Goal: Task Accomplishment & Management: Use online tool/utility

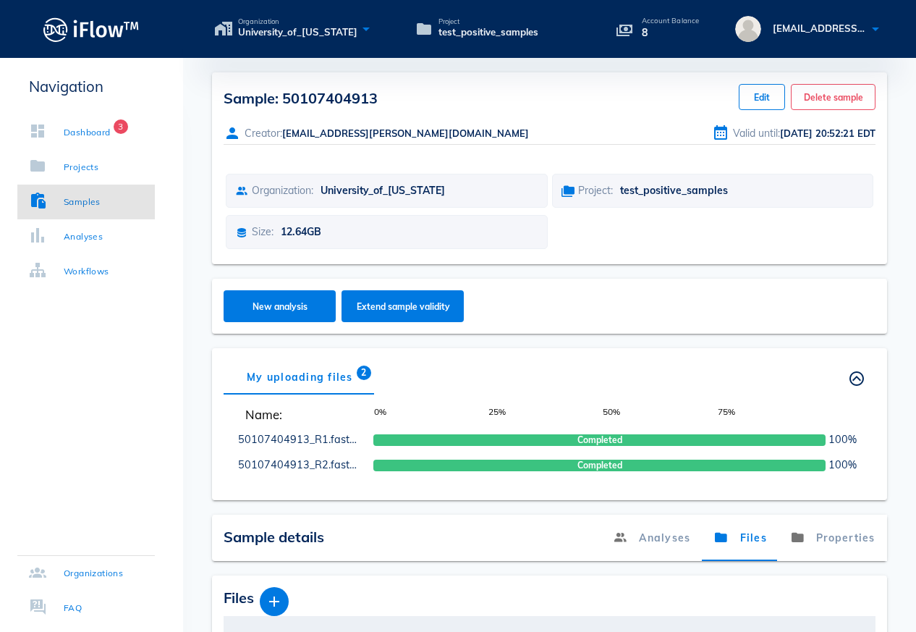
scroll to position [158, 0]
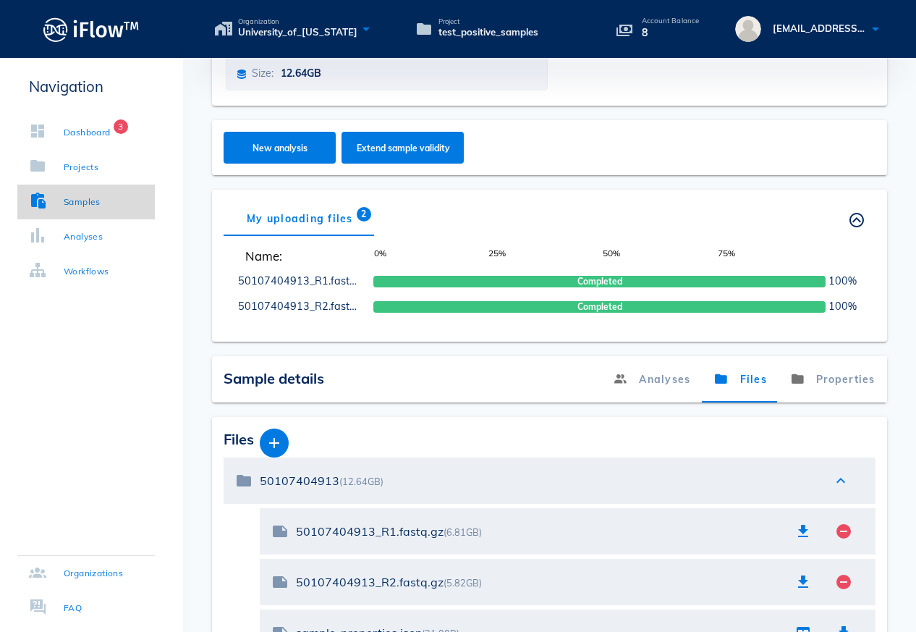
click at [109, 208] on link "Samples" at bounding box center [85, 202] width 137 height 35
click at [103, 237] on div "Analyses" at bounding box center [83, 236] width 39 height 14
click at [87, 233] on div "Analyses" at bounding box center [83, 236] width 39 height 14
click at [109, 122] on link "Dashboard 3" at bounding box center [85, 132] width 137 height 35
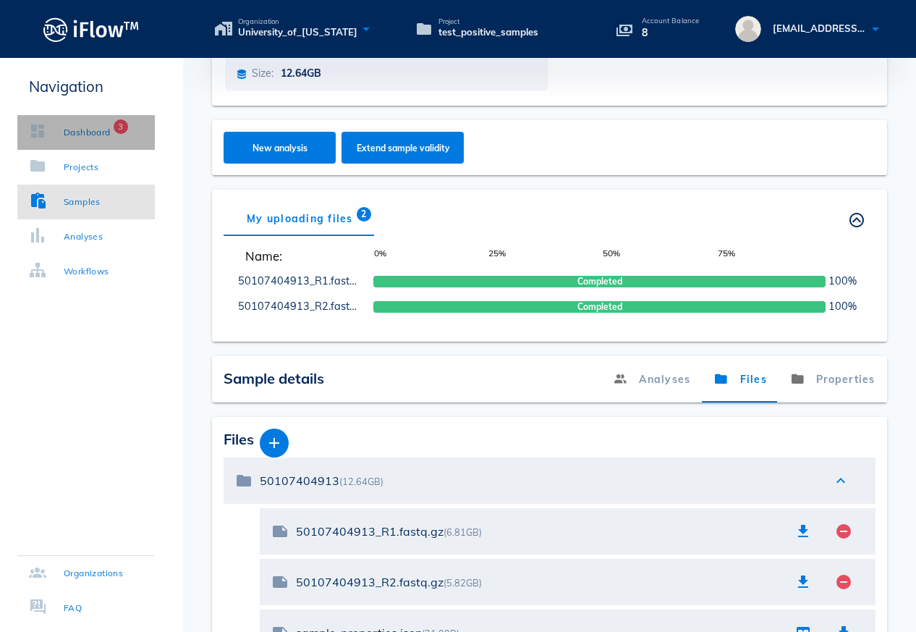
click at [105, 130] on div "Dashboard" at bounding box center [87, 132] width 47 height 14
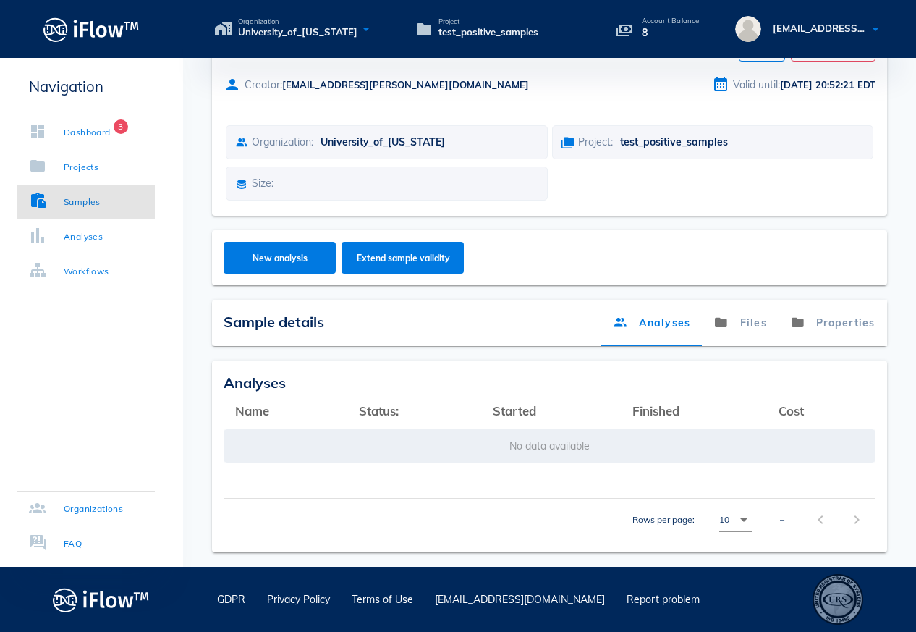
scroll to position [48, 0]
click at [85, 140] on link "Dashboard 3" at bounding box center [85, 132] width 137 height 35
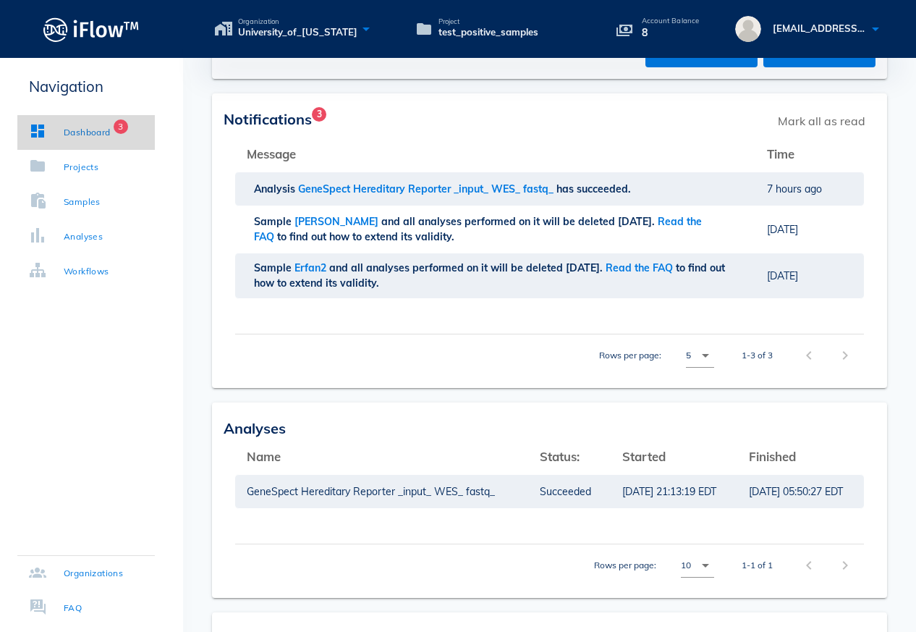
click at [90, 134] on div "Dashboard" at bounding box center [87, 132] width 47 height 14
click at [80, 231] on div "Analyses" at bounding box center [83, 236] width 39 height 14
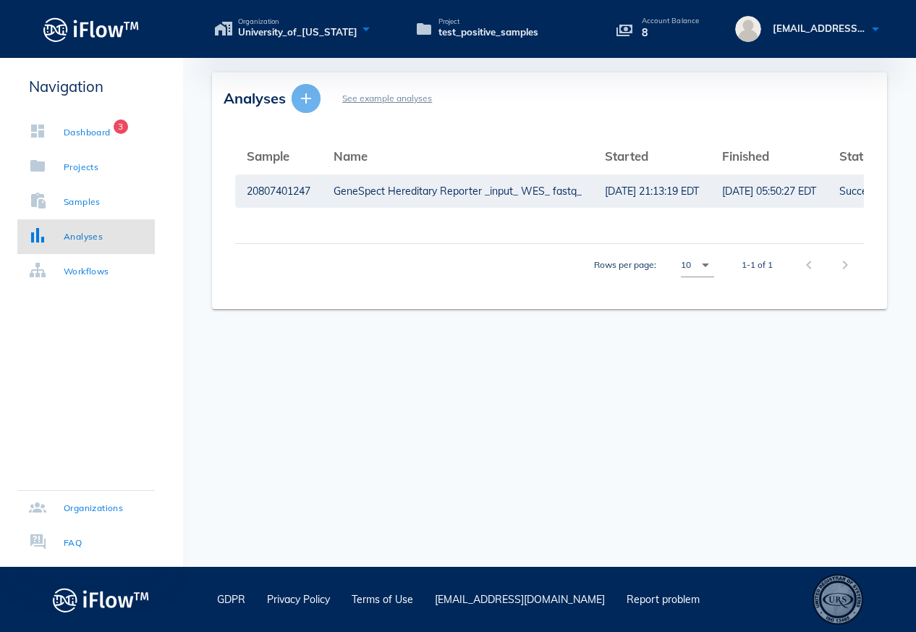
click at [308, 102] on icon "button" at bounding box center [305, 98] width 17 height 17
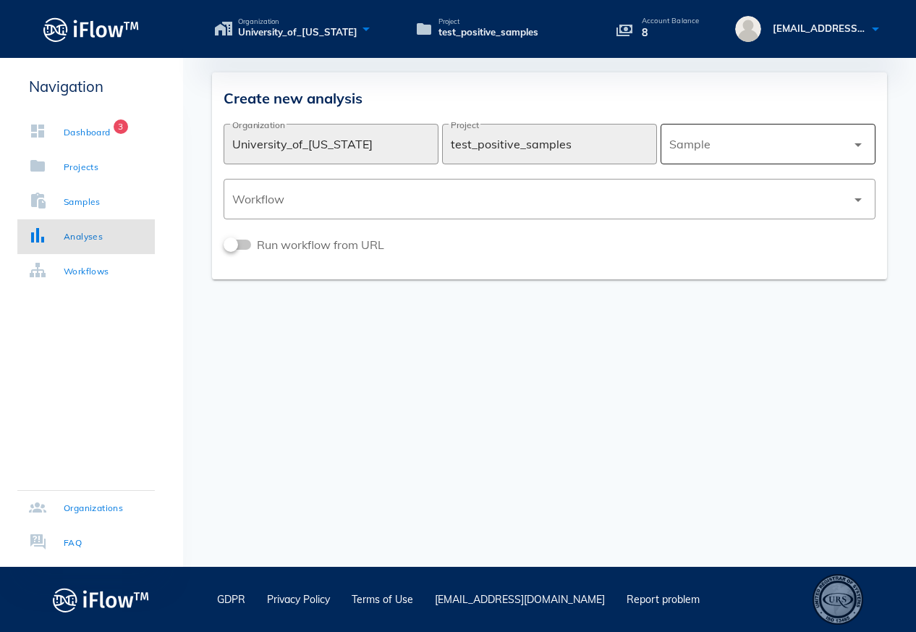
click at [852, 153] on icon "arrow_drop_down" at bounding box center [858, 144] width 17 height 17
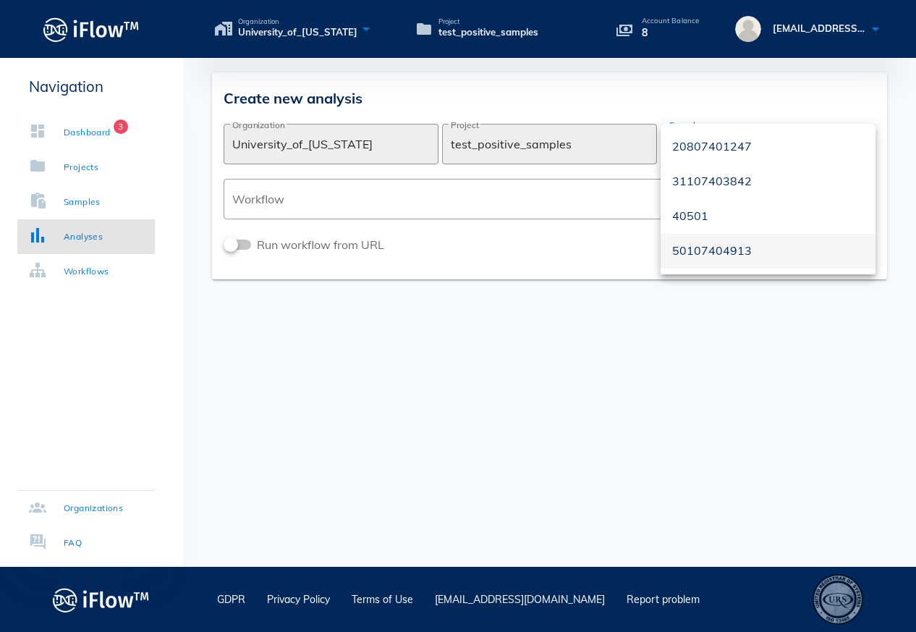
click at [711, 254] on div "50107404913" at bounding box center [768, 251] width 192 height 14
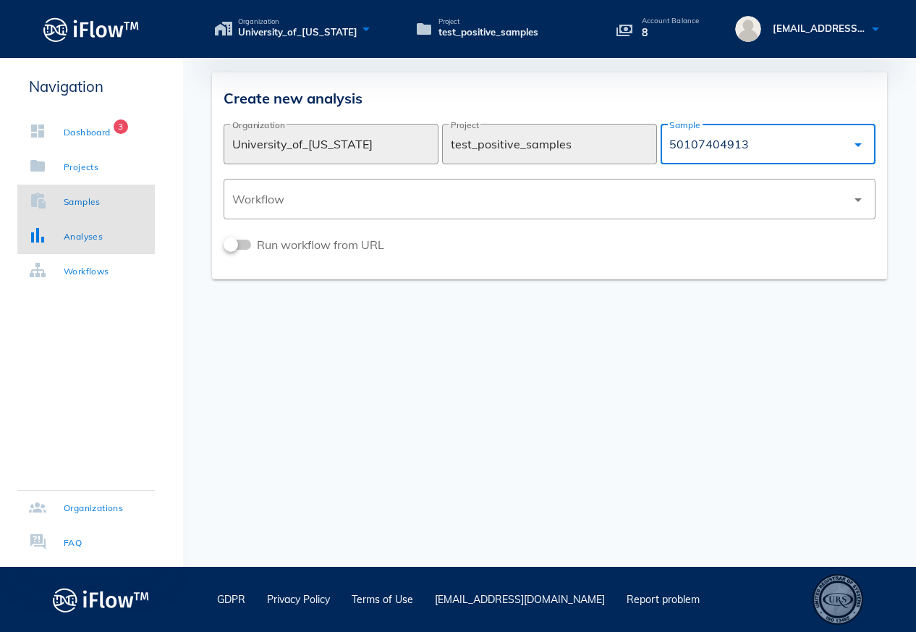
click at [114, 206] on link "Samples" at bounding box center [85, 202] width 137 height 35
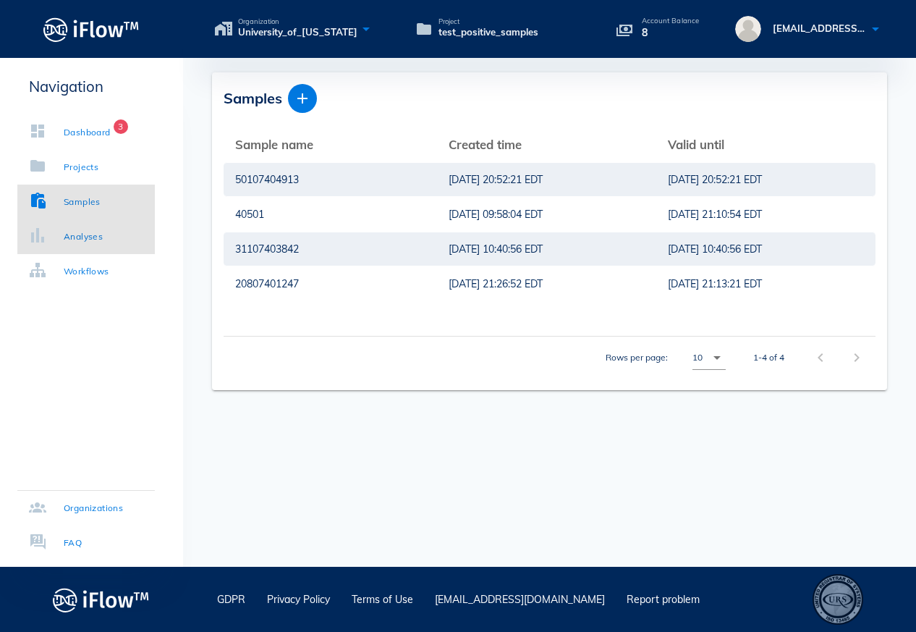
click at [106, 247] on link "Analyses" at bounding box center [85, 236] width 137 height 35
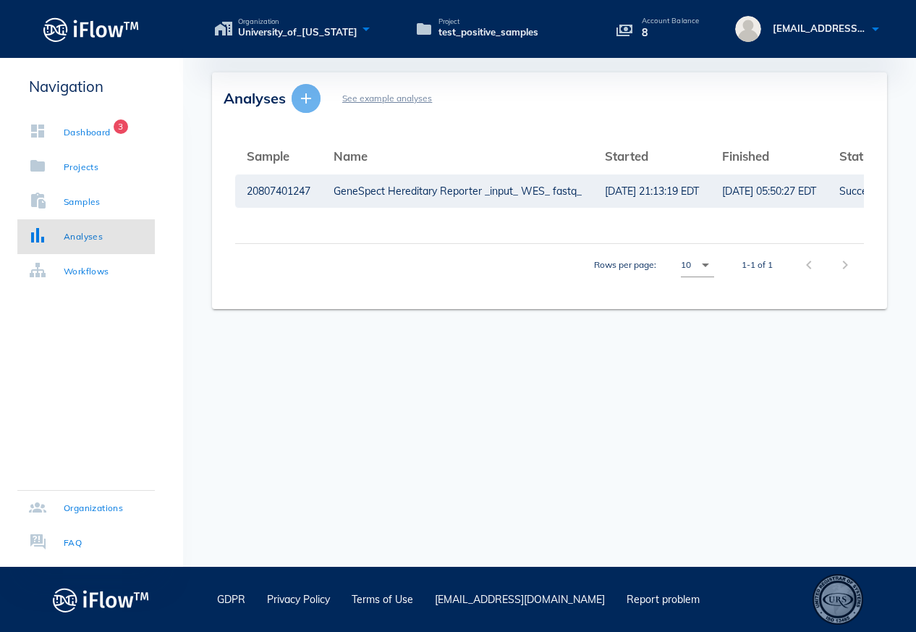
click at [308, 104] on icon "button" at bounding box center [305, 98] width 17 height 17
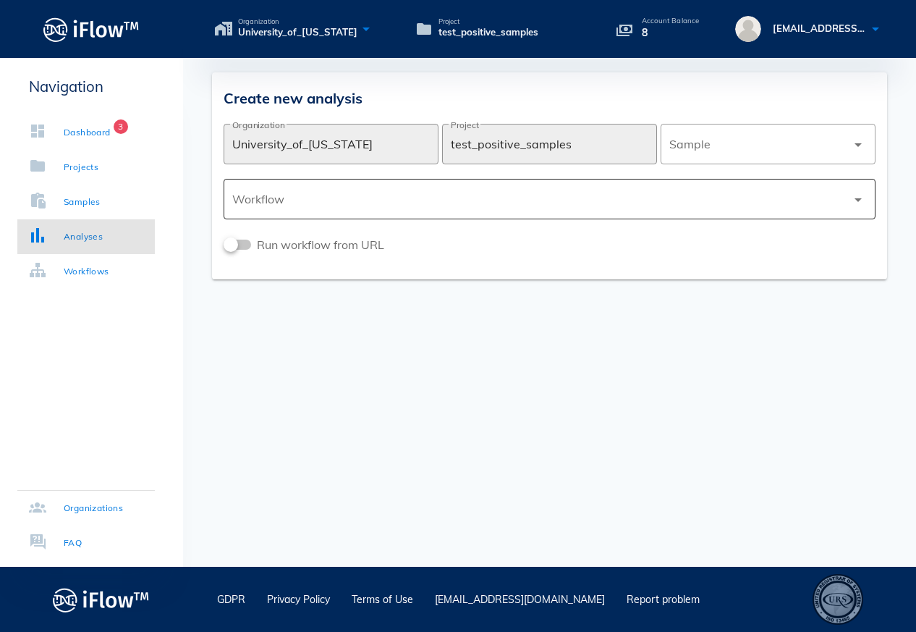
click at [763, 208] on div at bounding box center [539, 199] width 614 height 35
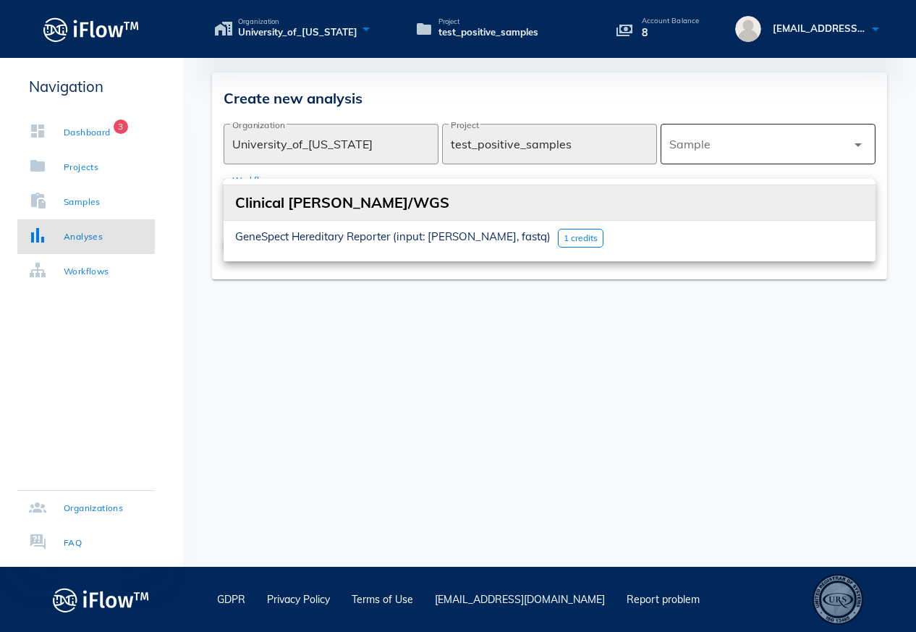
click at [816, 143] on div at bounding box center [757, 144] width 177 height 35
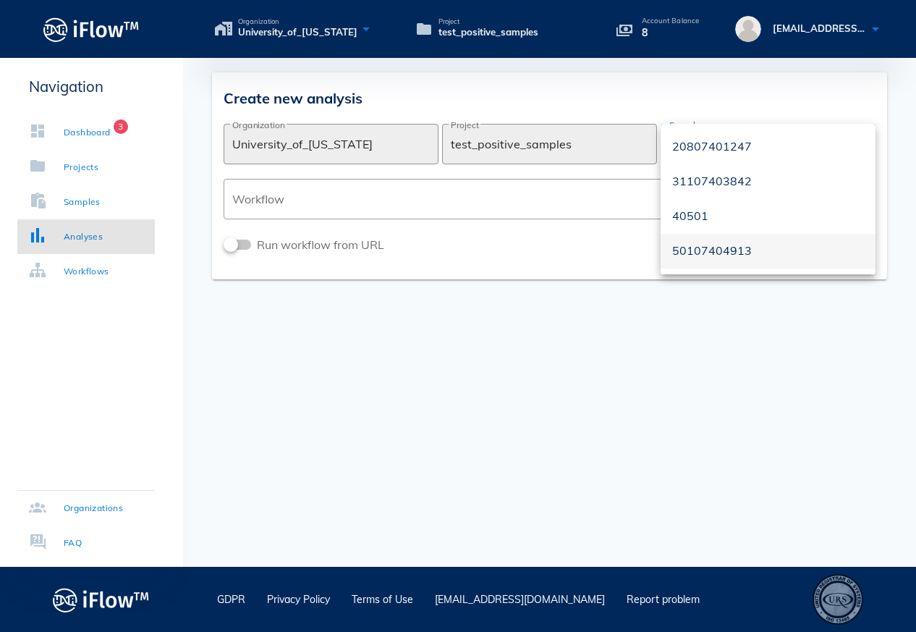
click at [697, 253] on div "50107404913" at bounding box center [768, 251] width 192 height 14
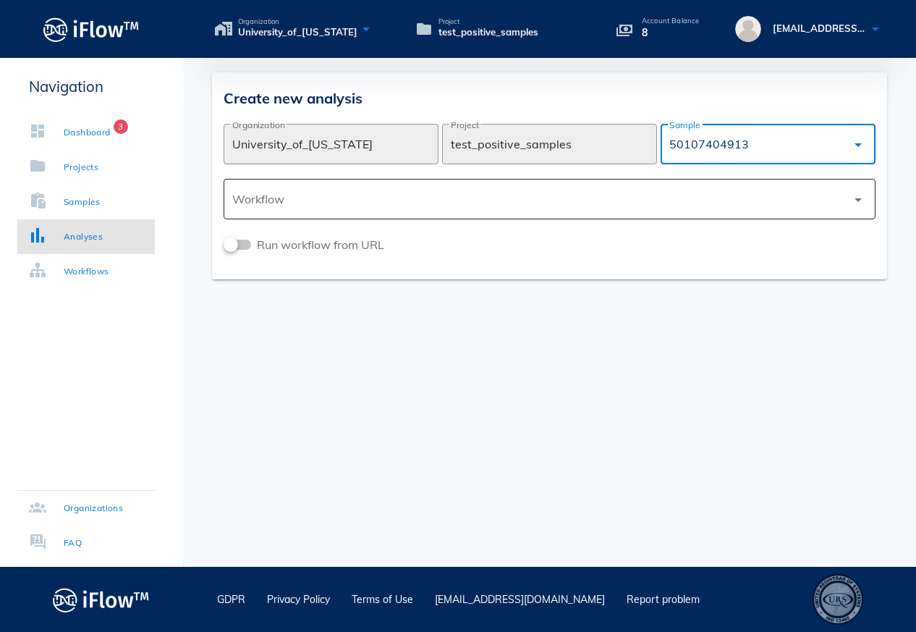
click at [686, 209] on div at bounding box center [539, 199] width 614 height 35
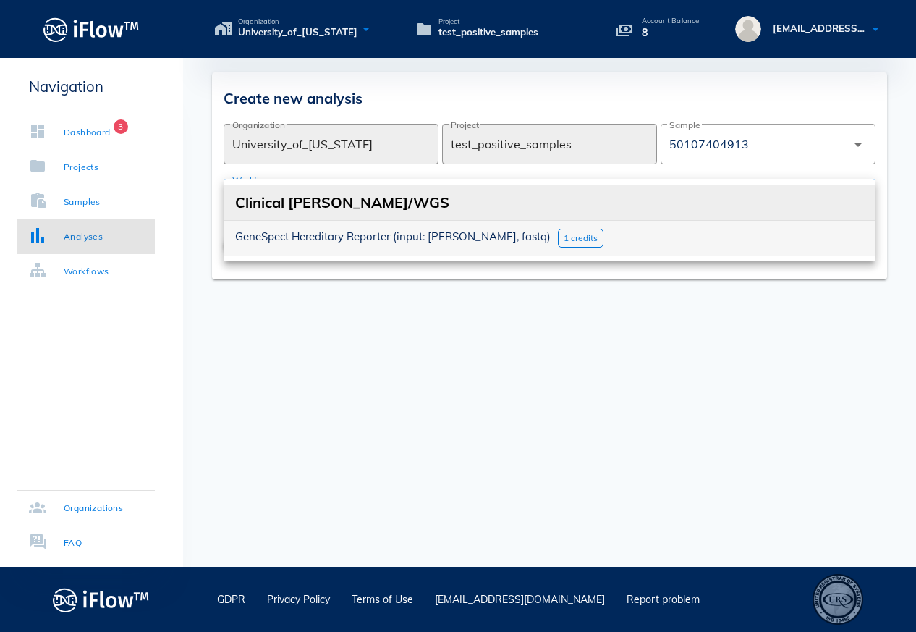
click at [564, 237] on span "1 credits" at bounding box center [581, 237] width 34 height 11
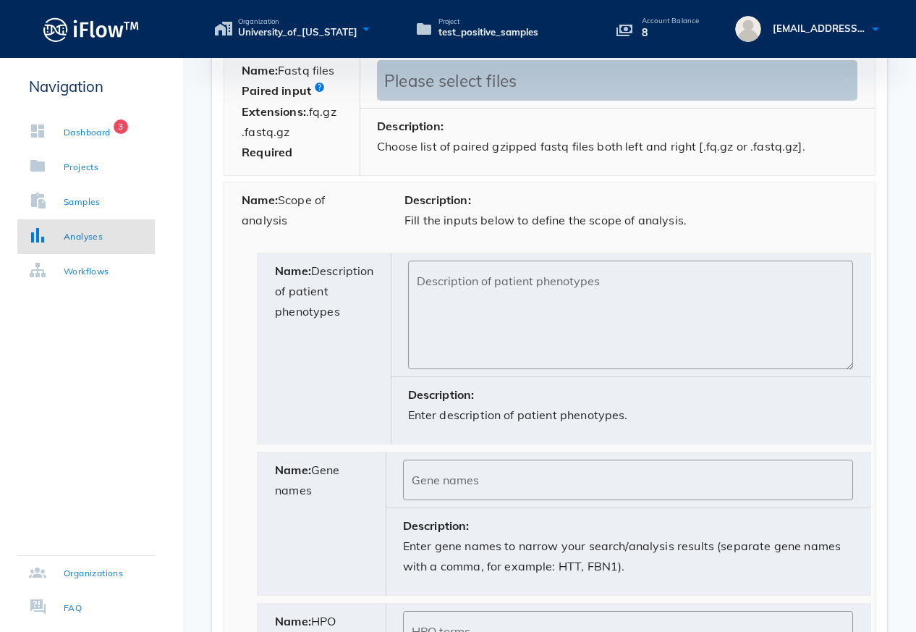
scroll to position [683, 0]
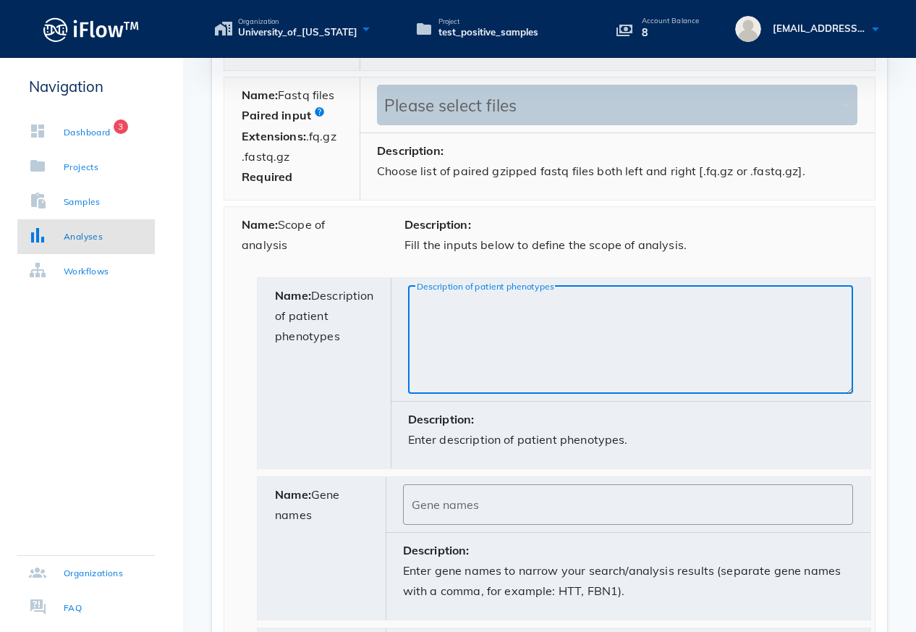
click at [462, 302] on textarea "Description of patient phenotypes" at bounding box center [635, 342] width 436 height 101
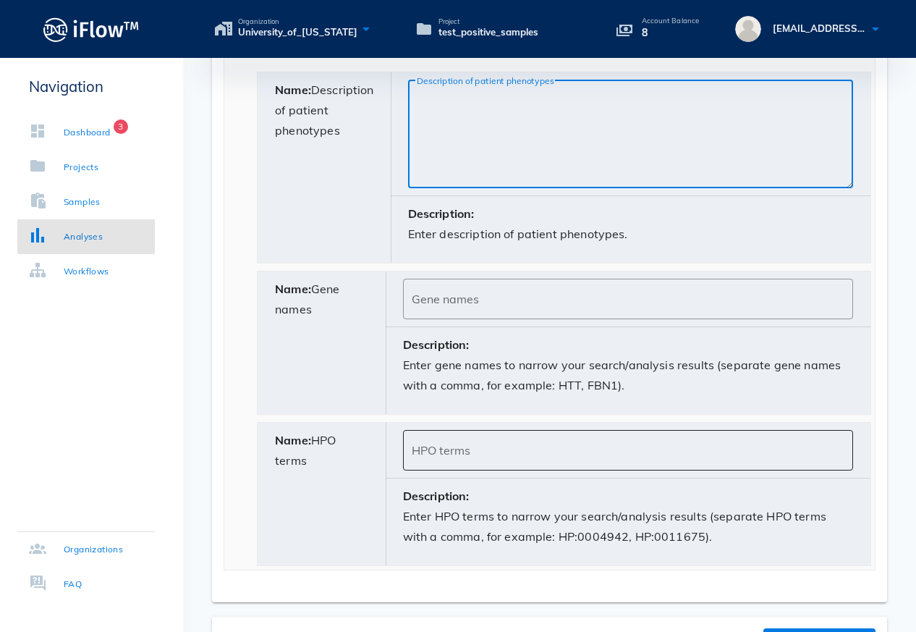
scroll to position [970, 0]
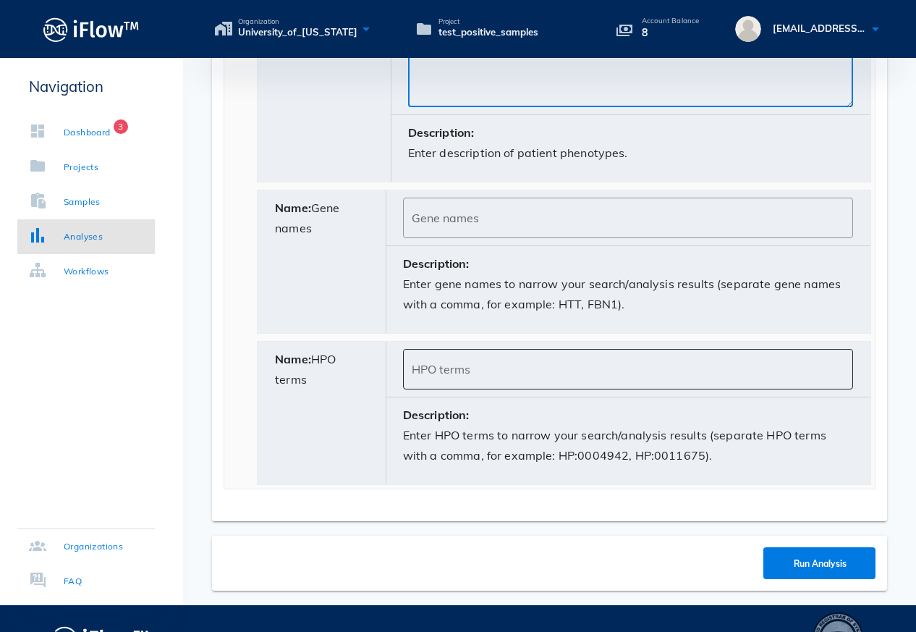
click at [473, 370] on input "HPO terms" at bounding box center [628, 368] width 433 height 23
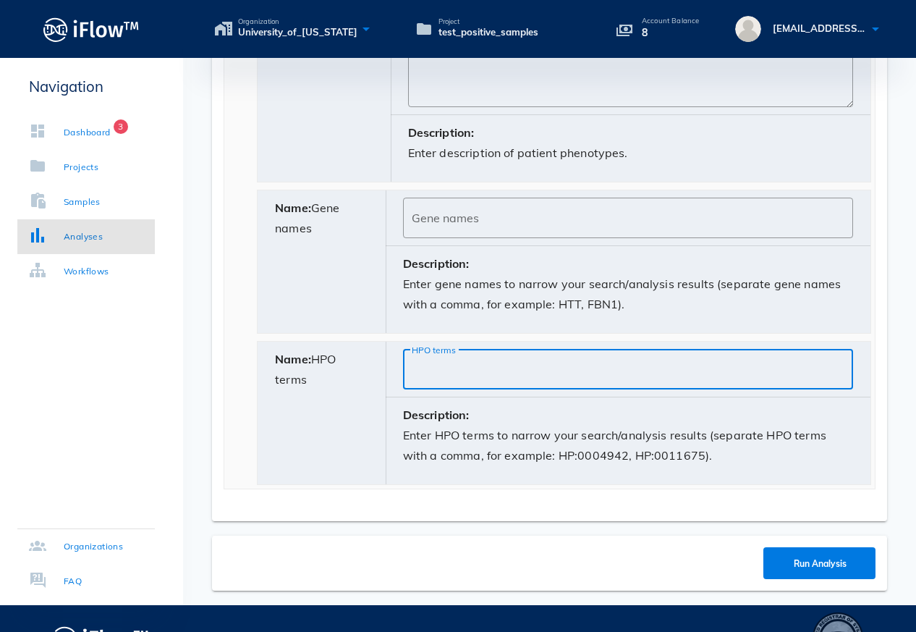
paste input "HP:0000365"
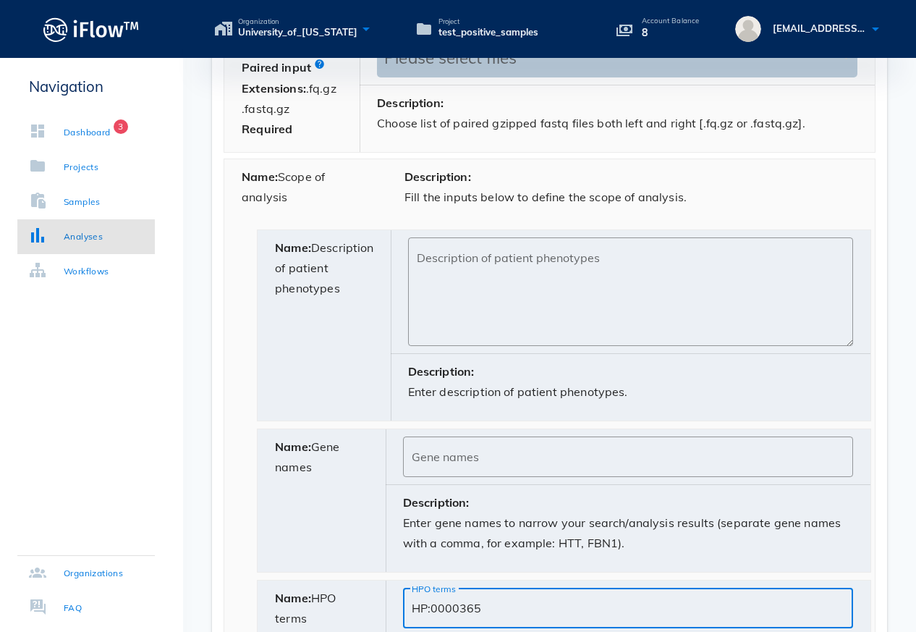
scroll to position [571, 0]
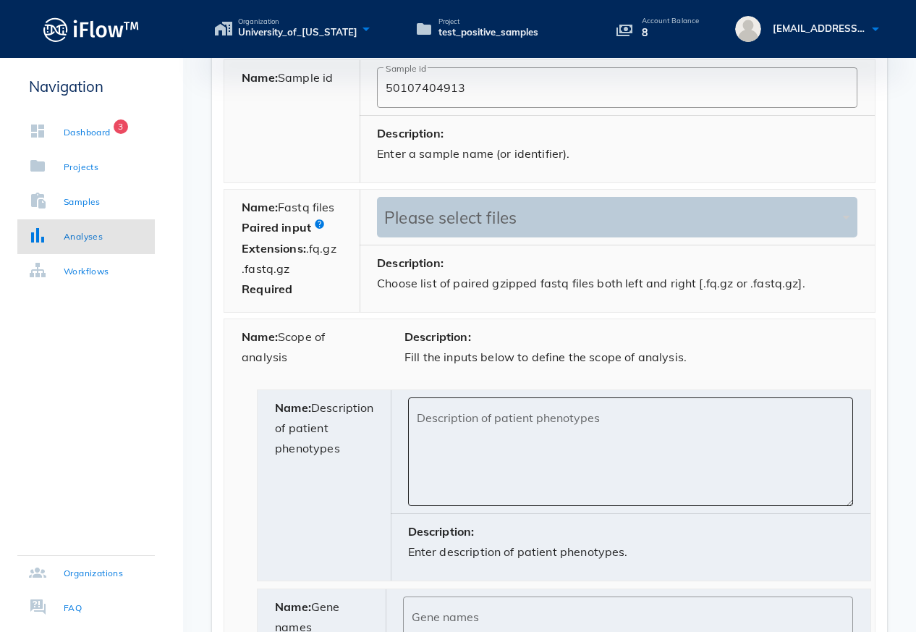
type input "HP:0000365"
click at [471, 412] on div "Description of patient phenotypes" at bounding box center [635, 451] width 436 height 109
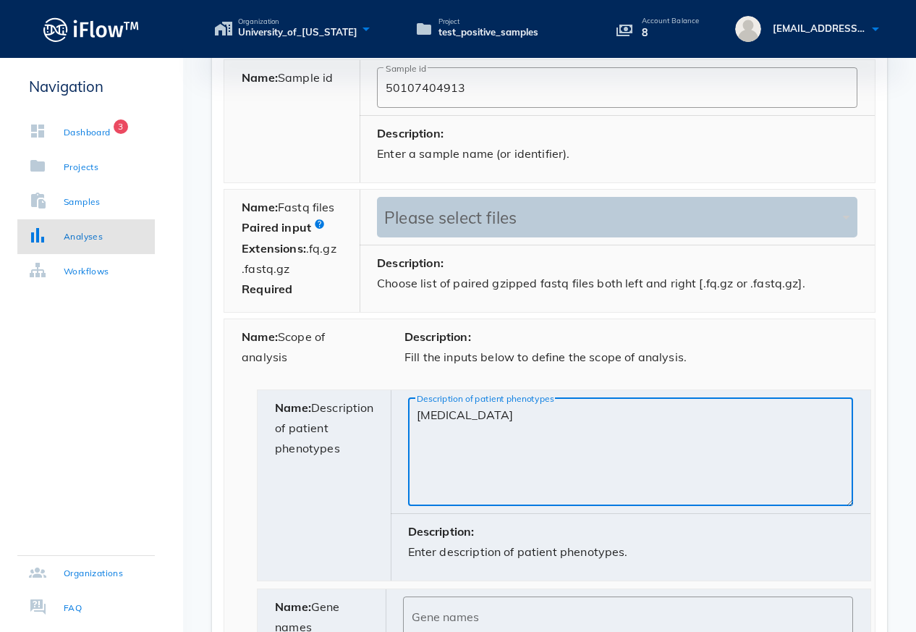
drag, startPoint x: 493, startPoint y: 420, endPoint x: 325, endPoint y: 381, distance: 172.5
click at [325, 381] on div "Name: Scope of analysis Description: Fill the inputs below to define the scope …" at bounding box center [550, 603] width 652 height 570
paste textarea "l"
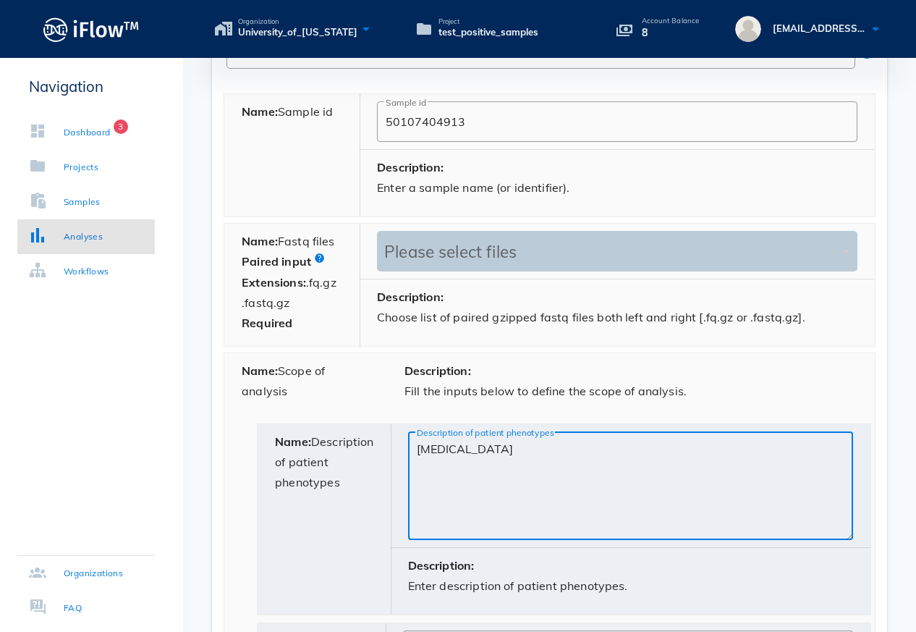
scroll to position [536, 0]
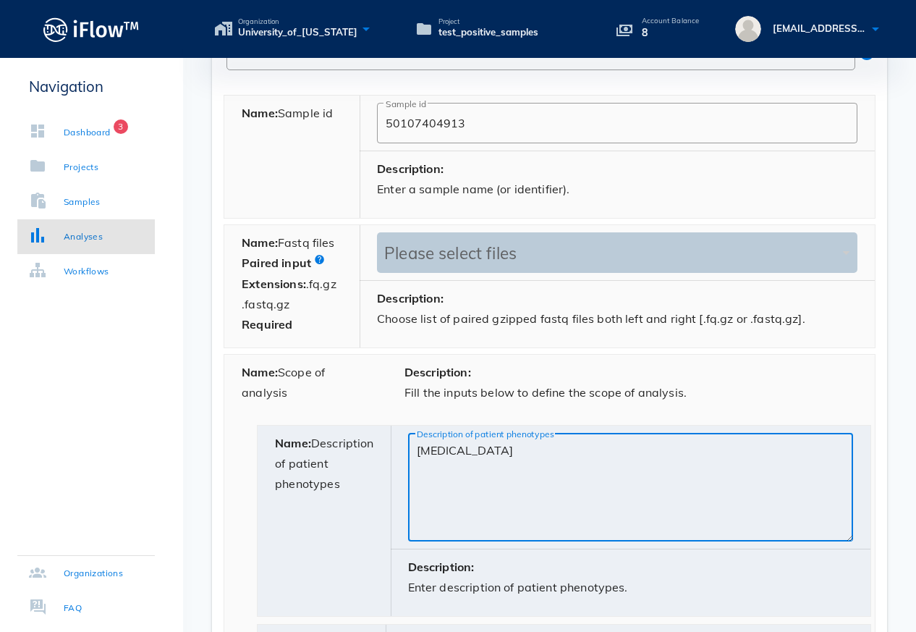
type textarea "[MEDICAL_DATA]"
click at [448, 250] on div "Please select files" at bounding box center [610, 253] width 459 height 20
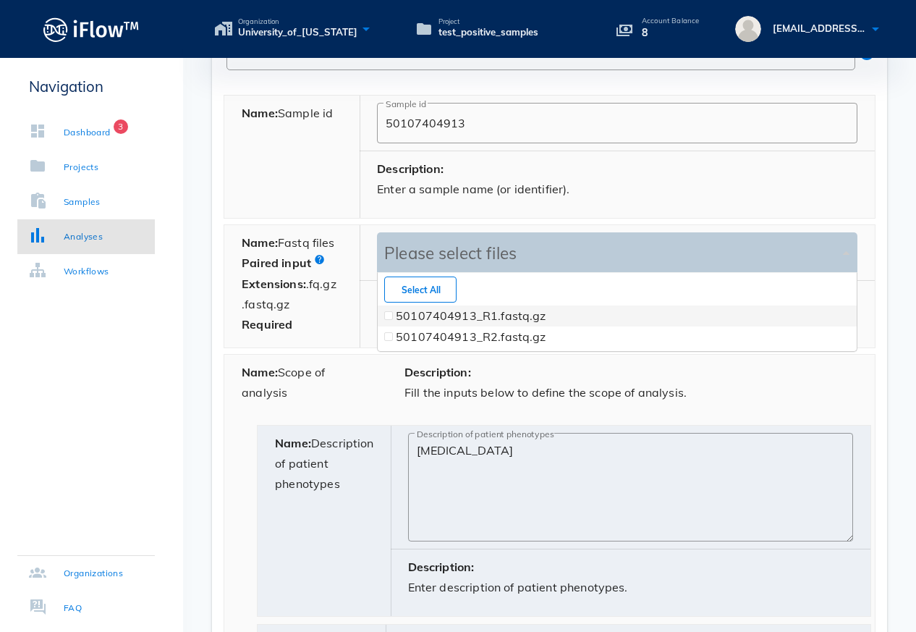
scroll to position [77, 478]
click at [390, 318] on span at bounding box center [389, 316] width 6 height 6
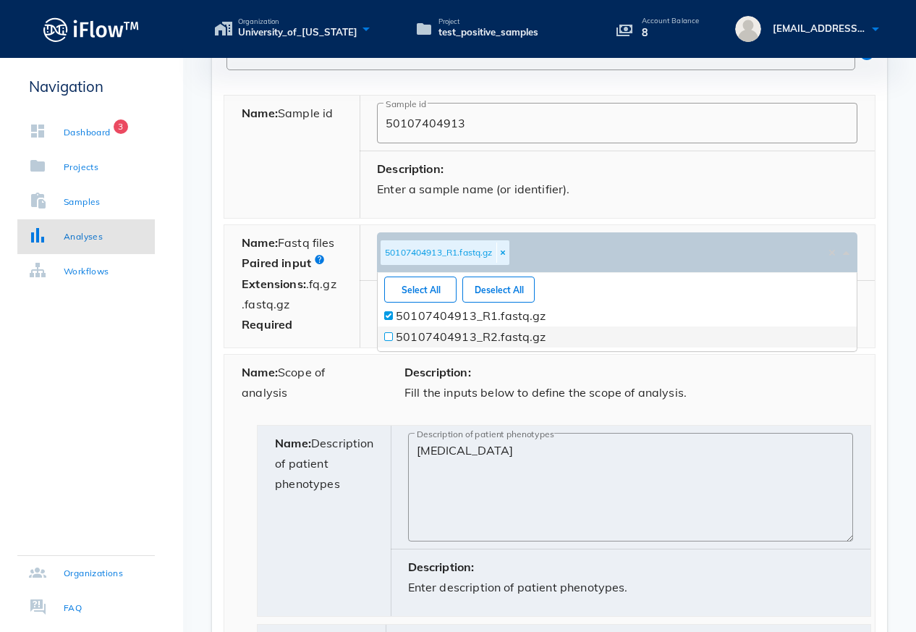
click at [388, 336] on span at bounding box center [389, 337] width 6 height 6
click at [770, 382] on p "Fill the inputs below to define the scope of analysis." at bounding box center [631, 392] width 453 height 20
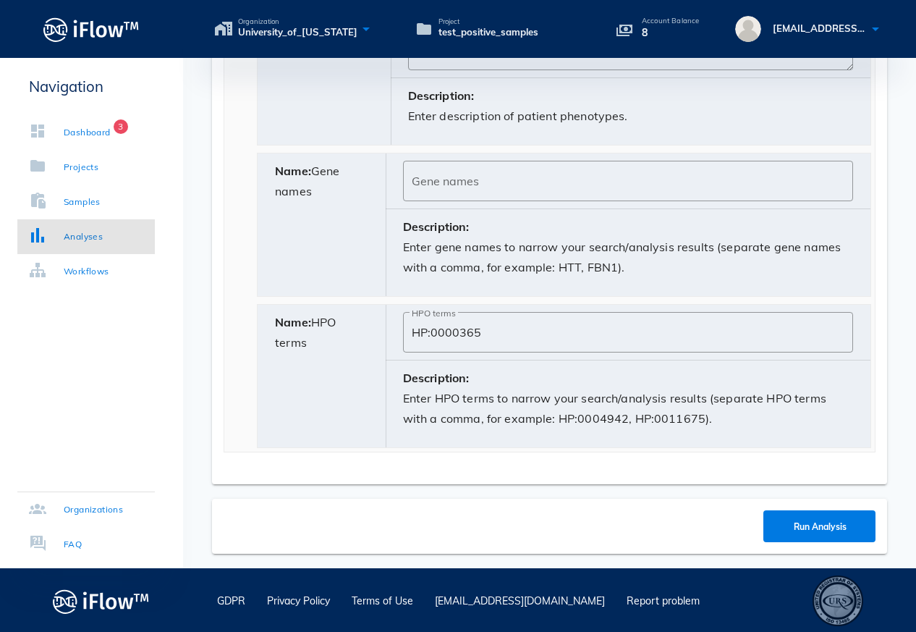
scroll to position [1008, 0]
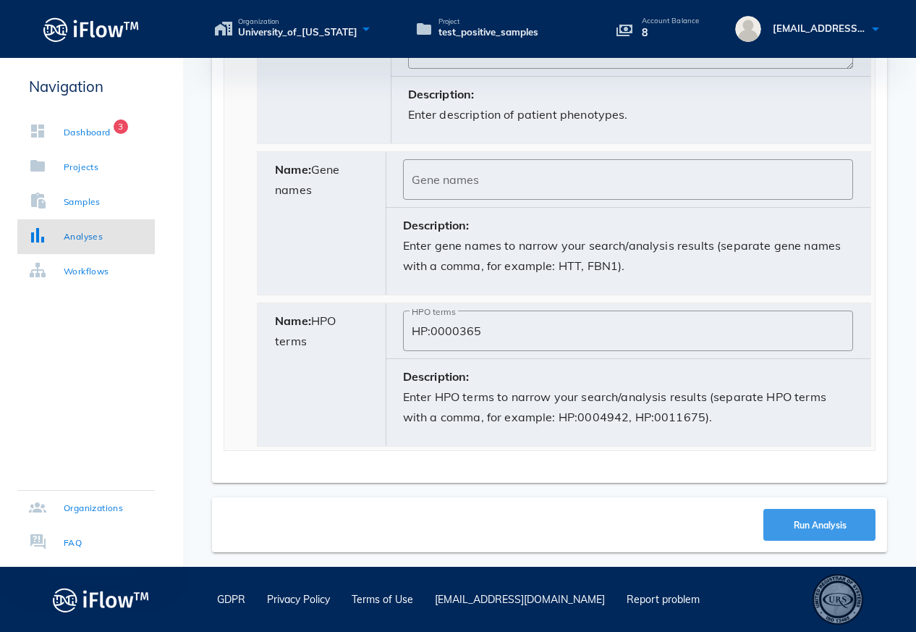
click at [821, 526] on span "Run Analysis" at bounding box center [819, 525] width 54 height 11
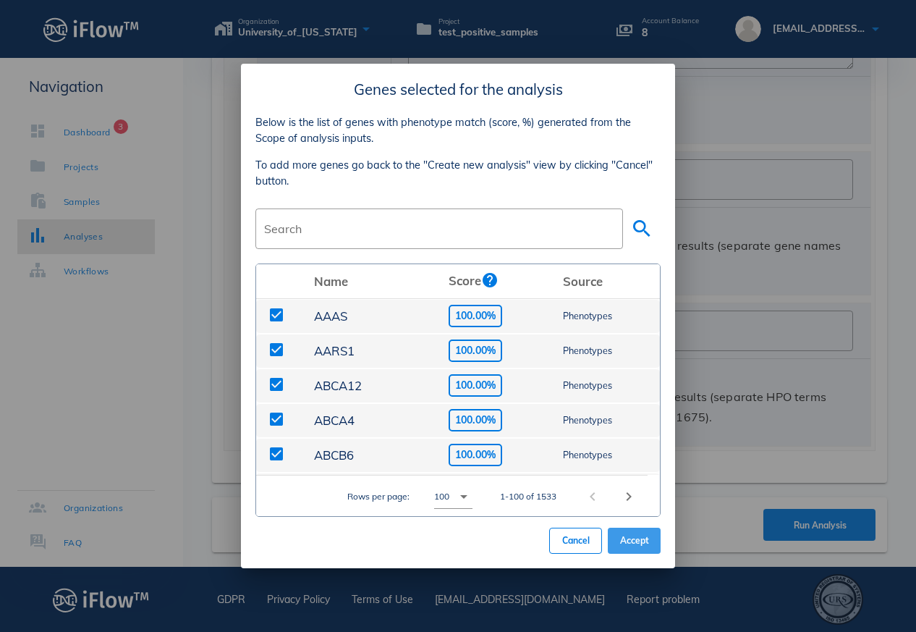
click at [645, 540] on span "Accept" at bounding box center [634, 540] width 30 height 11
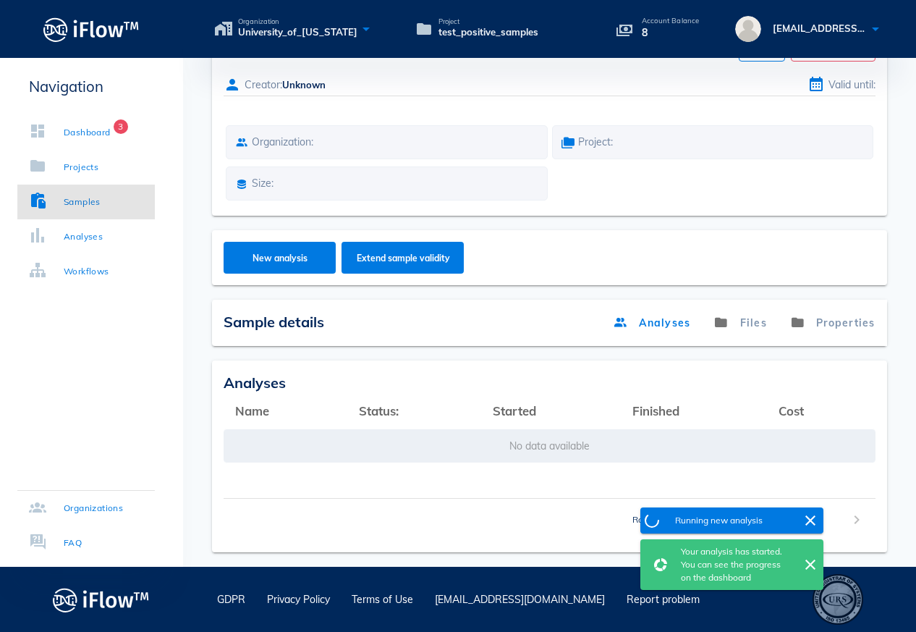
scroll to position [48, 0]
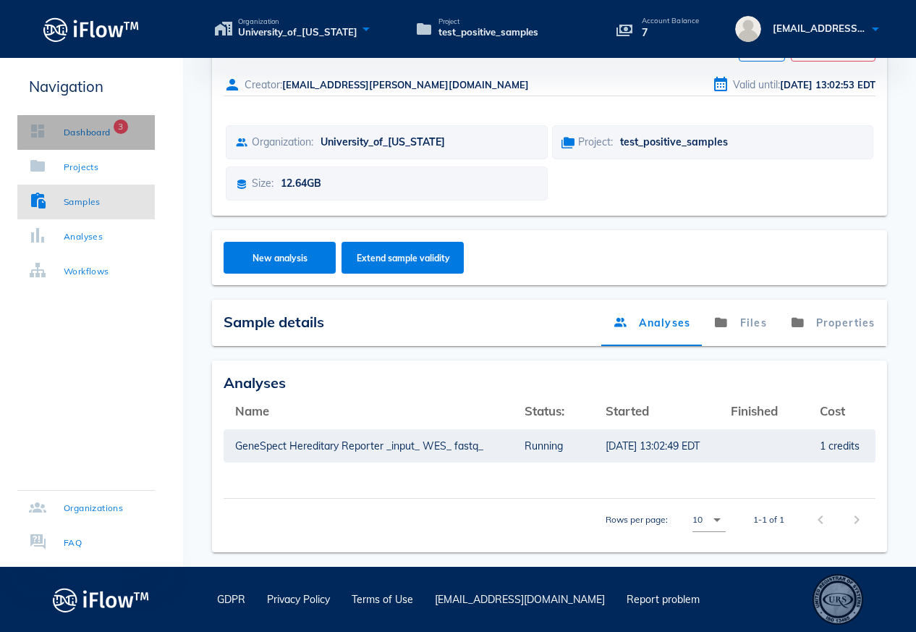
click at [93, 137] on div "Dashboard" at bounding box center [87, 132] width 47 height 14
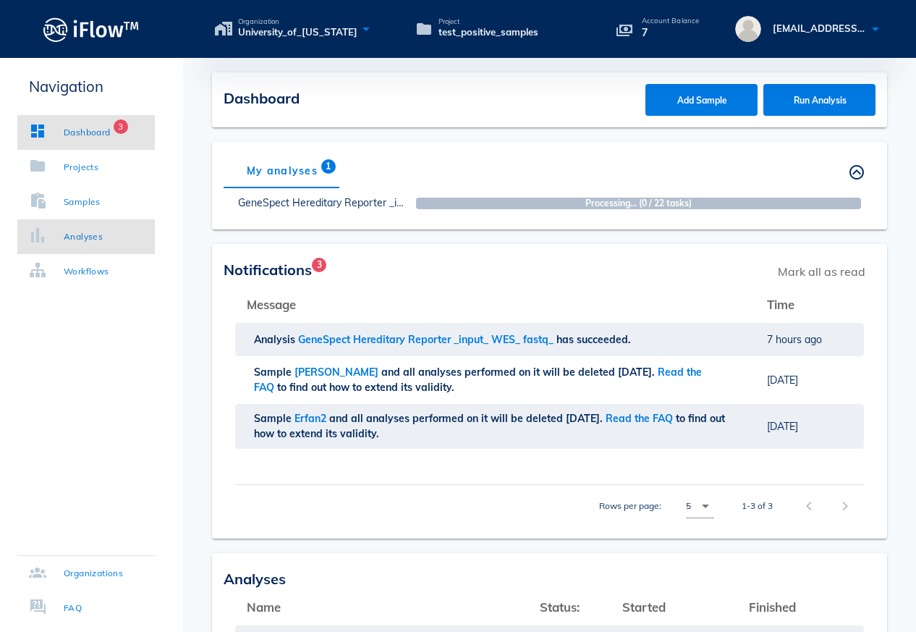
click at [111, 244] on link "Analyses" at bounding box center [85, 236] width 137 height 35
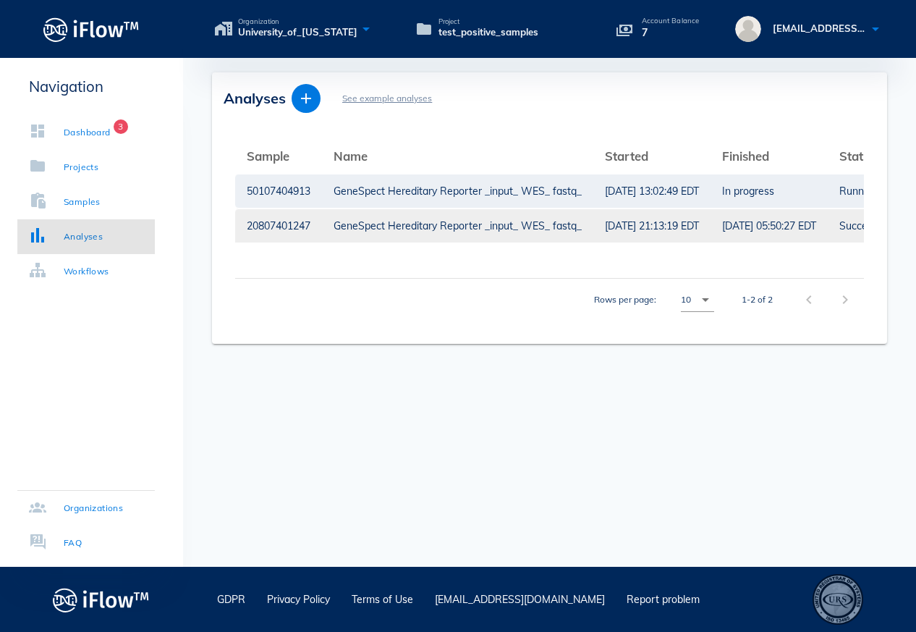
click at [442, 221] on div "GeneSpect Hereditary Reporter _input_ WES_ fastq_" at bounding box center [458, 225] width 248 height 33
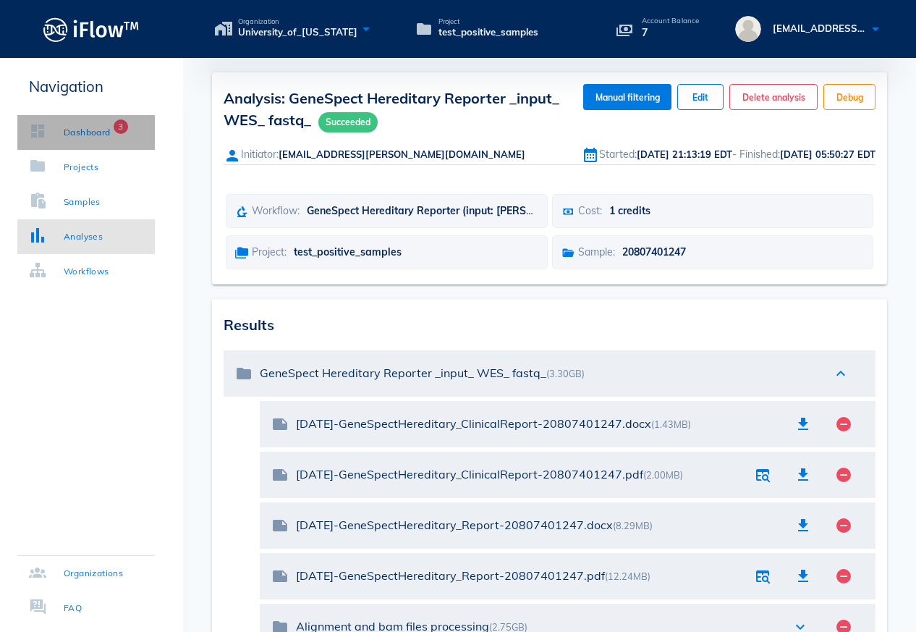
click at [98, 137] on div "Dashboard" at bounding box center [87, 132] width 47 height 14
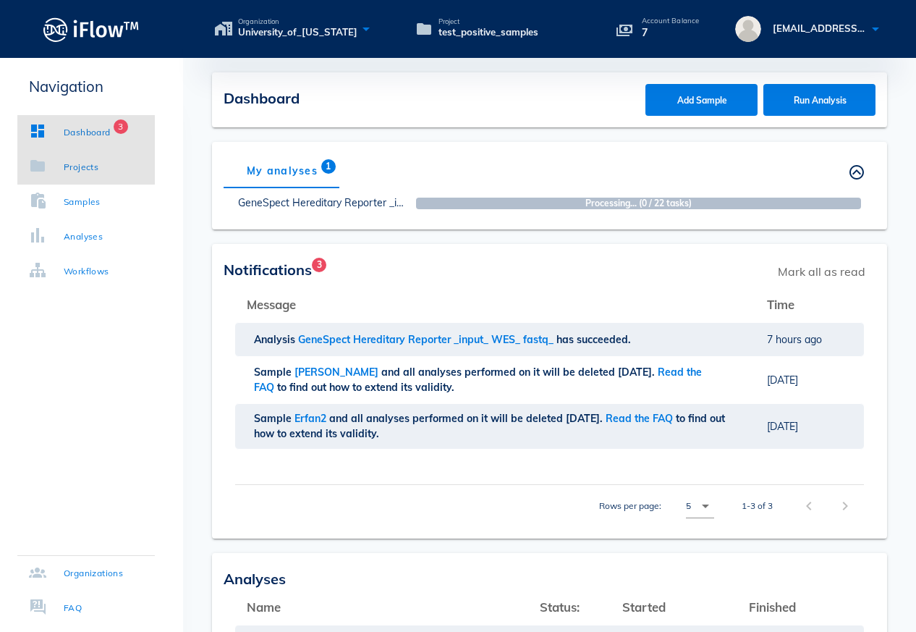
click at [89, 167] on div "Projects" at bounding box center [81, 167] width 35 height 14
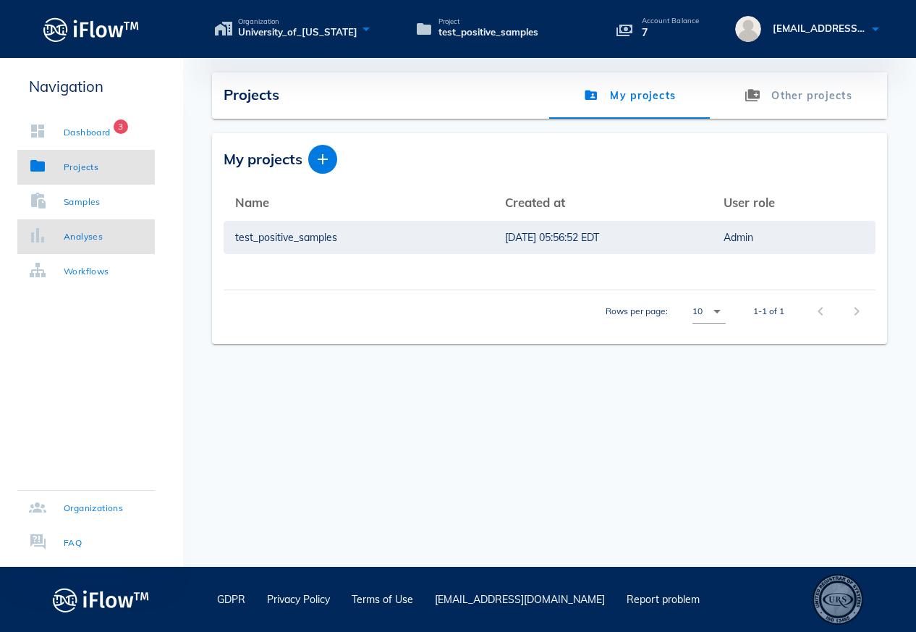
click at [103, 240] on div "Analyses" at bounding box center [83, 236] width 39 height 14
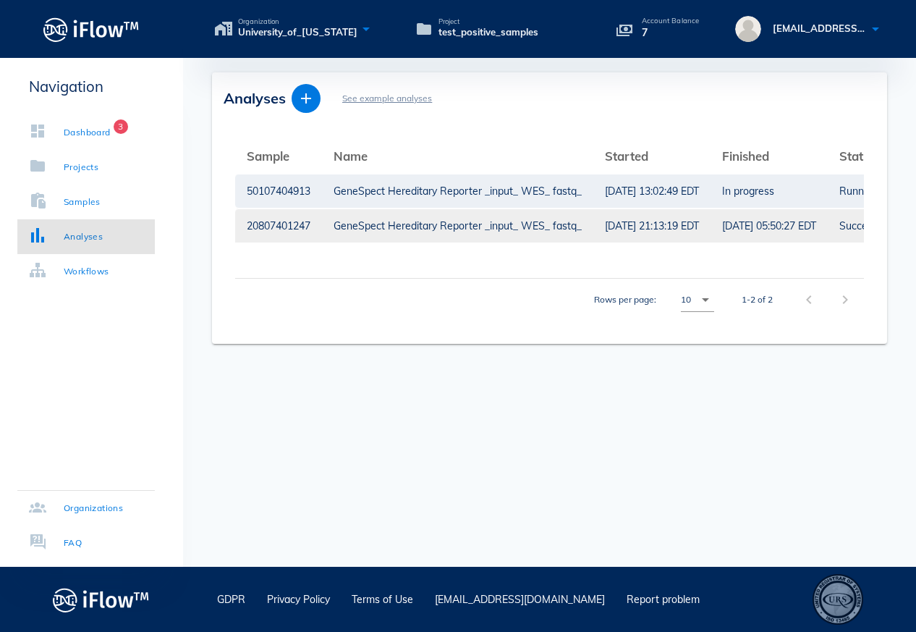
click at [556, 231] on div "GeneSpect Hereditary Reporter _input_ WES_ fastq_" at bounding box center [458, 225] width 248 height 33
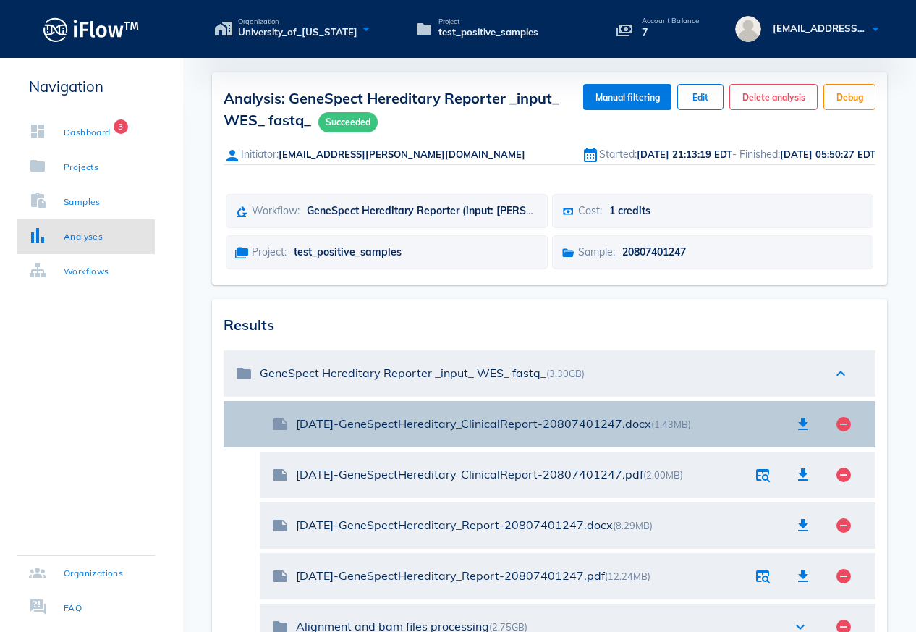
click at [534, 427] on div "[DATE]-GeneSpectHereditary_ClinicalReport-20807401247.docx (1.43MB)" at bounding box center [539, 424] width 487 height 14
click at [801, 423] on icon "button" at bounding box center [803, 423] width 17 height 17
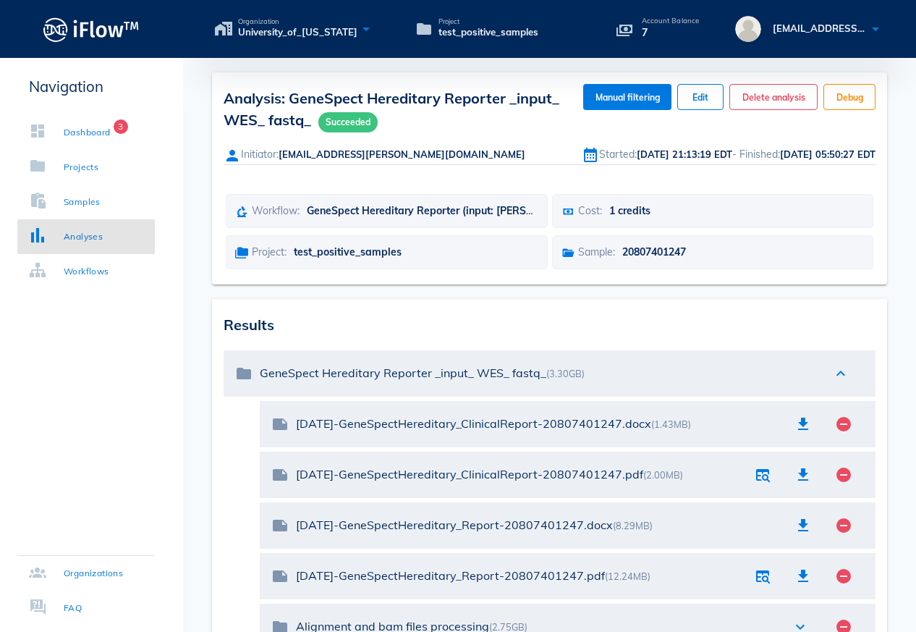
click at [736, 0] on div "Organization University_of_[US_STATE] Project test_positive_samples Account Bal…" at bounding box center [549, 29] width 733 height 58
click at [109, 246] on link "Analyses" at bounding box center [85, 236] width 137 height 35
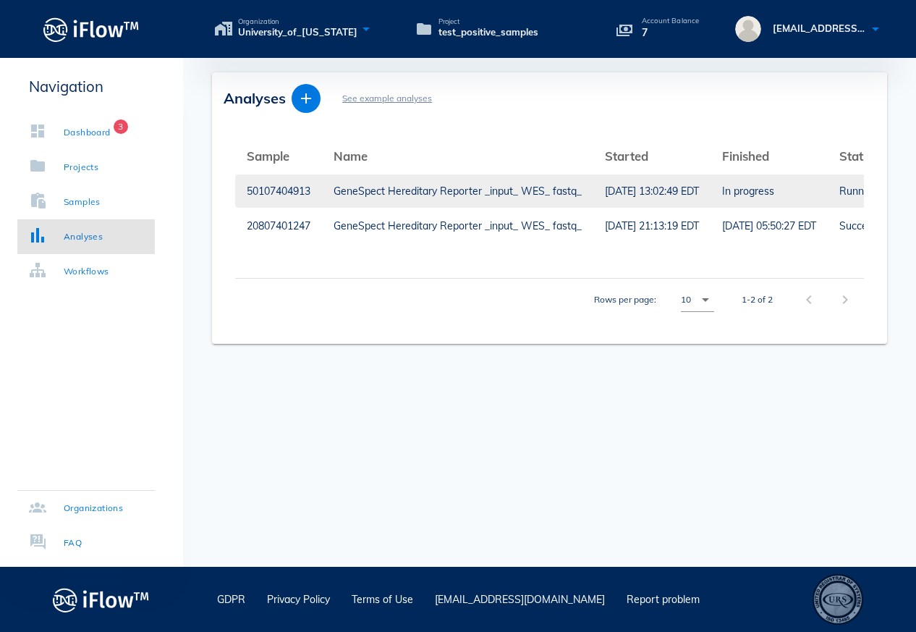
click at [494, 200] on div "GeneSpect Hereditary Reporter _input_ WES_ fastq_" at bounding box center [458, 190] width 248 height 33
